Goal: Navigation & Orientation: Find specific page/section

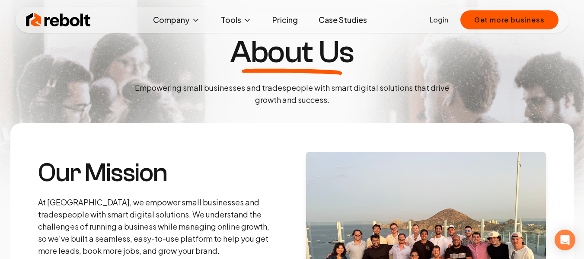
scroll to position [87, 0]
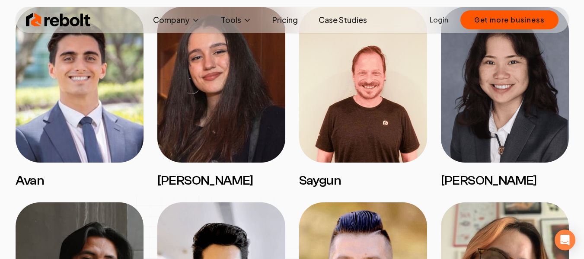
scroll to position [952, 0]
